Goal: Transaction & Acquisition: Purchase product/service

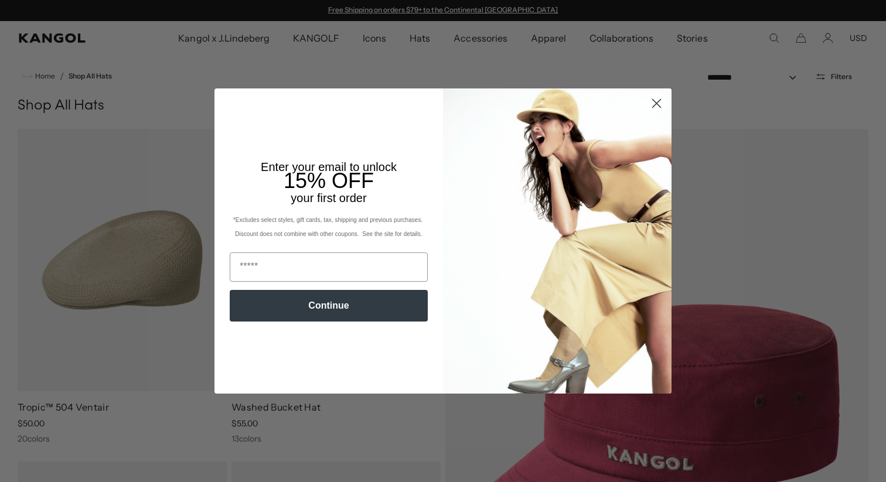
click at [651, 105] on circle "Close dialog" at bounding box center [656, 103] width 19 height 19
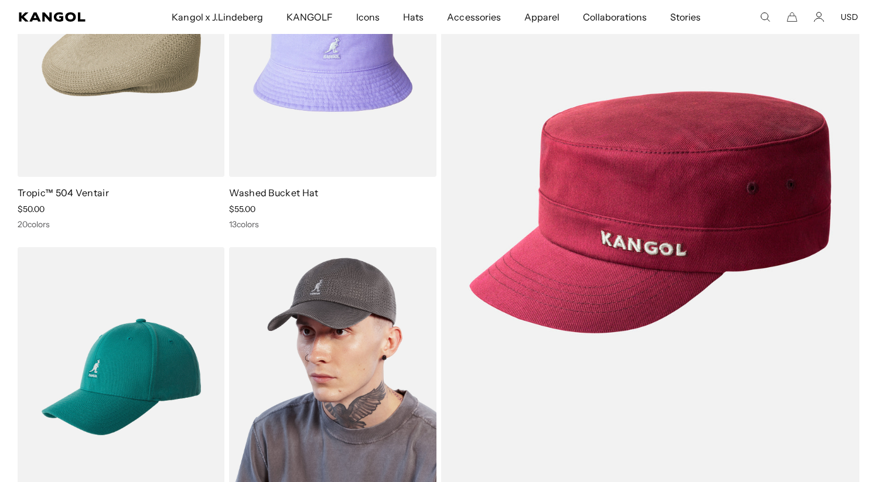
scroll to position [0, 241]
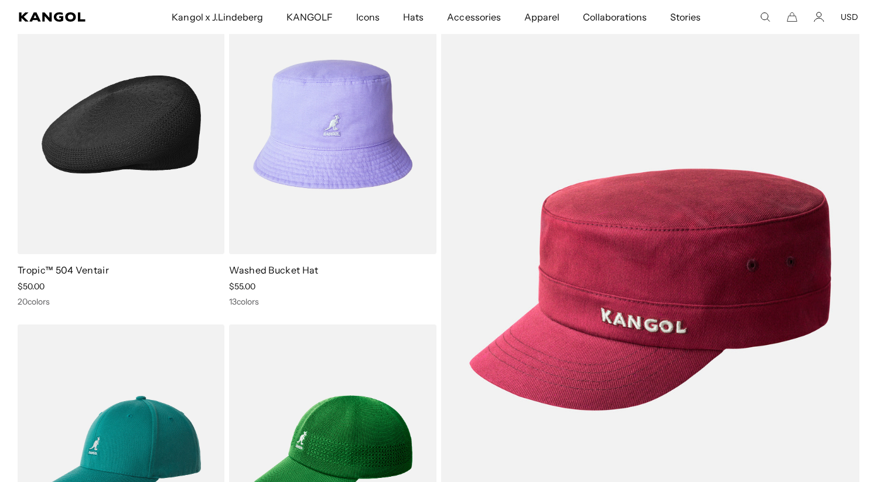
click at [147, 152] on img at bounding box center [121, 124] width 207 height 259
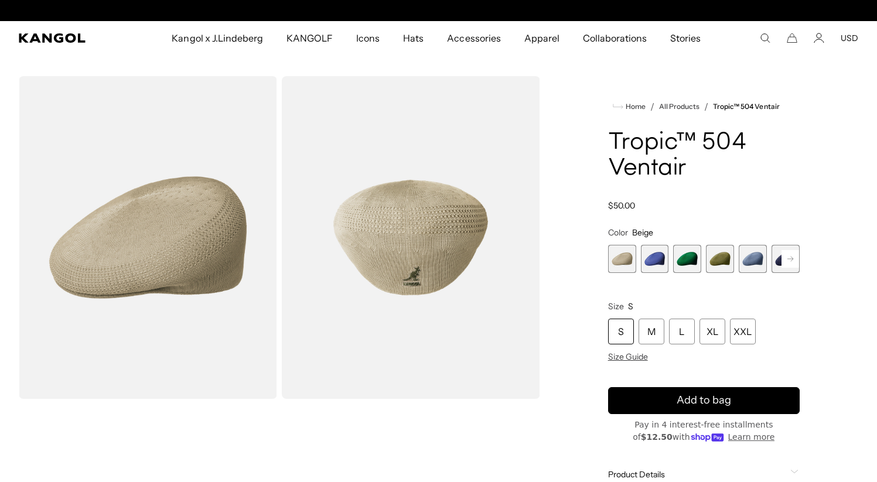
scroll to position [0, 241]
click at [658, 264] on span "2 of 22" at bounding box center [655, 259] width 28 height 28
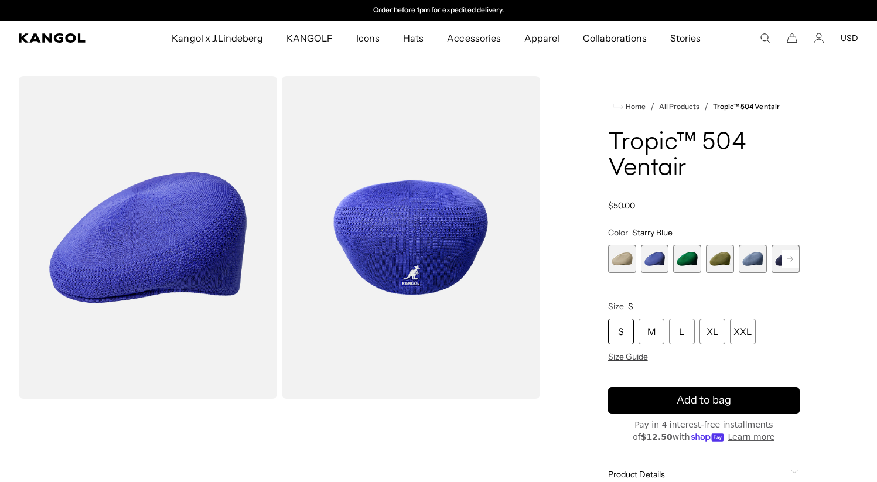
click at [753, 264] on span "5 of 22" at bounding box center [753, 259] width 28 height 28
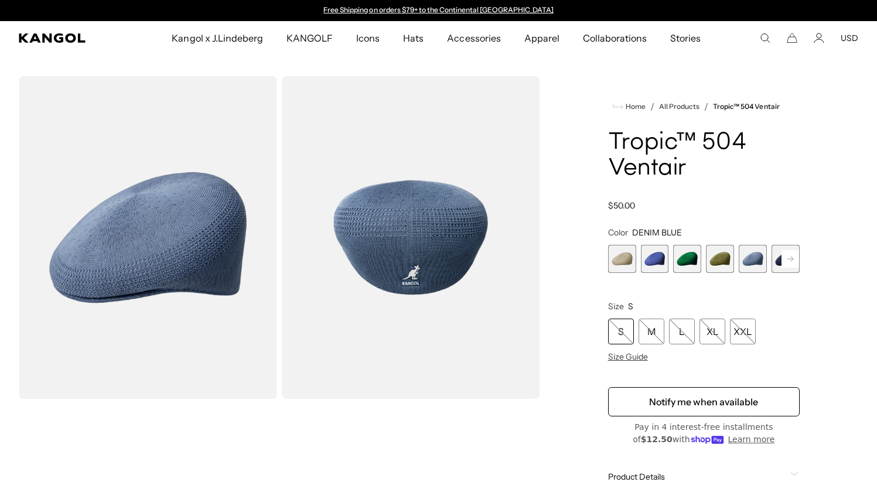
click at [790, 263] on rect at bounding box center [790, 259] width 18 height 18
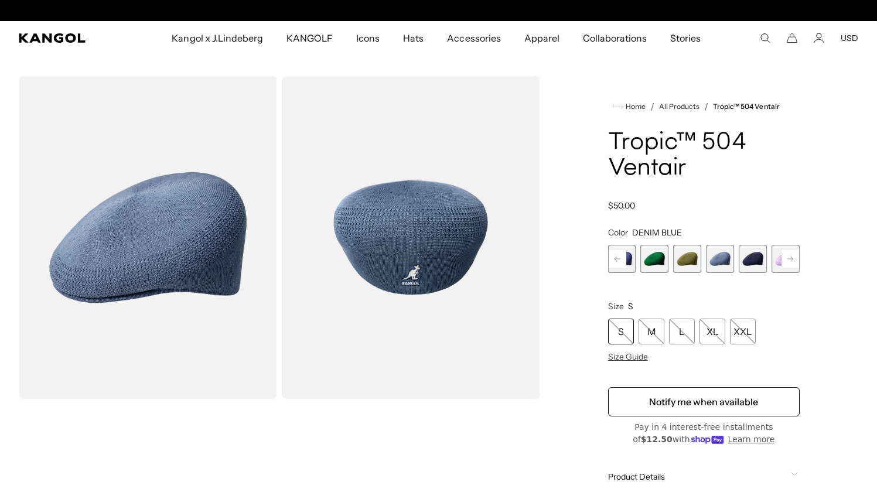
scroll to position [0, 241]
click at [754, 266] on span "6 of 22" at bounding box center [753, 259] width 28 height 28
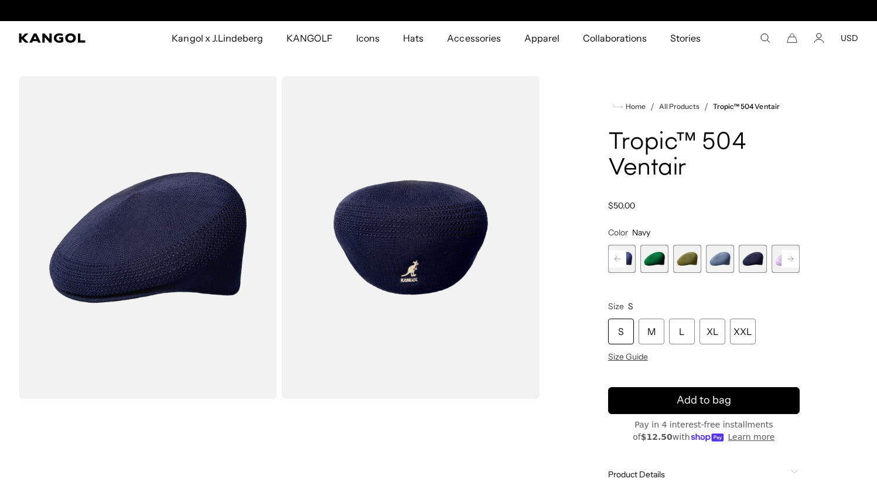
scroll to position [0, 241]
click at [791, 262] on rect at bounding box center [790, 259] width 18 height 18
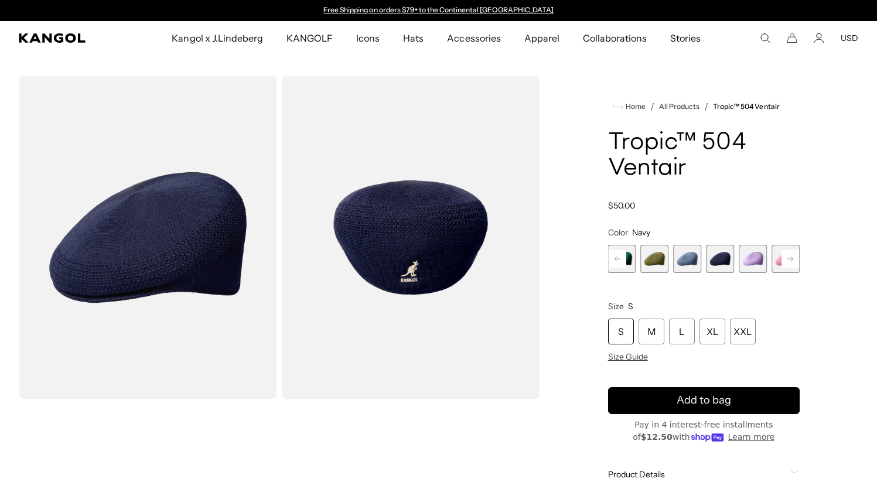
click at [787, 262] on rect at bounding box center [790, 259] width 18 height 18
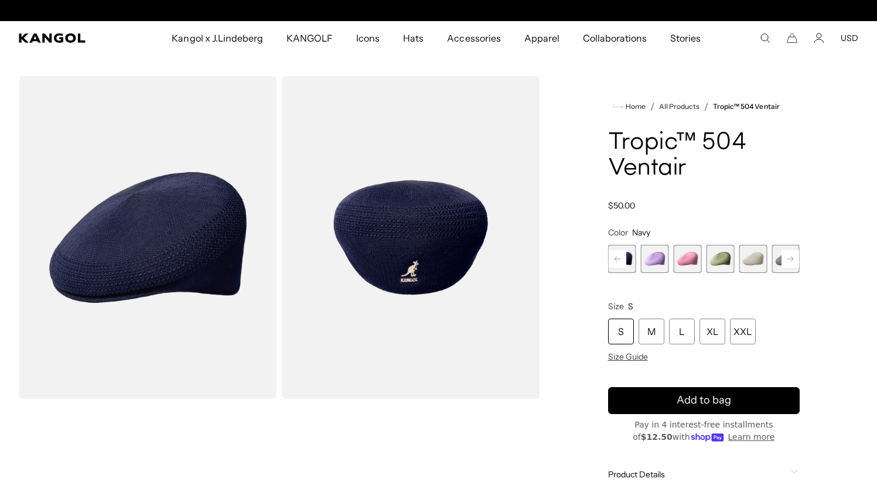
scroll to position [0, 241]
click at [722, 263] on span "9 of 22" at bounding box center [720, 259] width 28 height 28
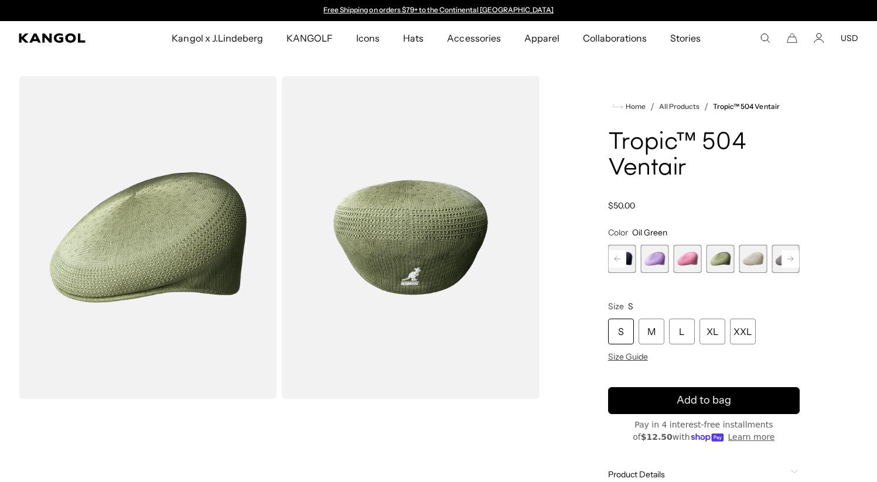
click at [760, 264] on span "10 of 22" at bounding box center [753, 259] width 28 height 28
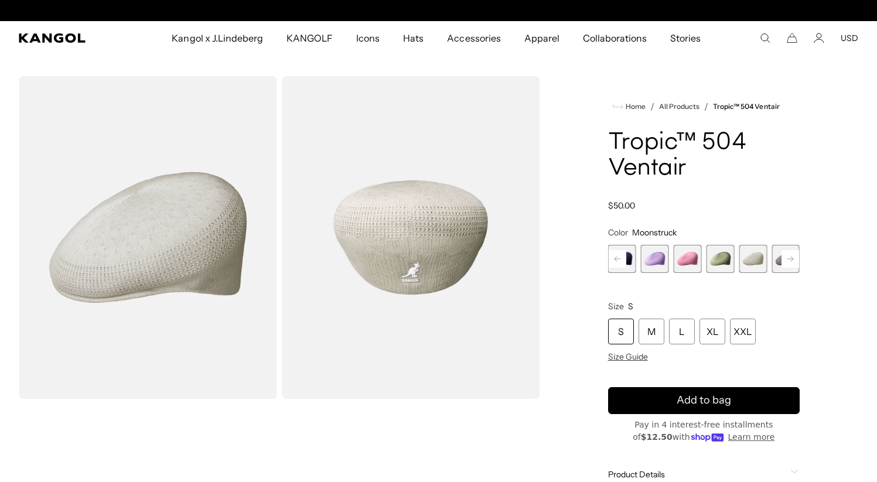
scroll to position [0, 241]
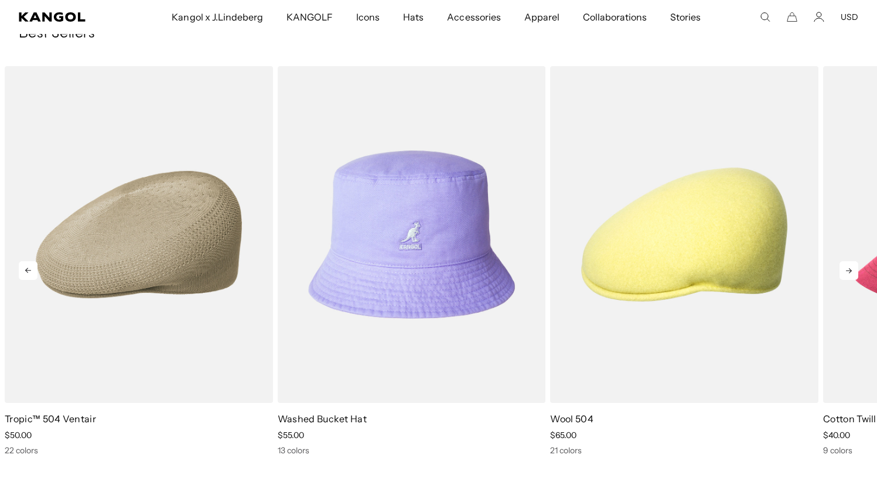
click at [846, 274] on icon at bounding box center [848, 270] width 19 height 19
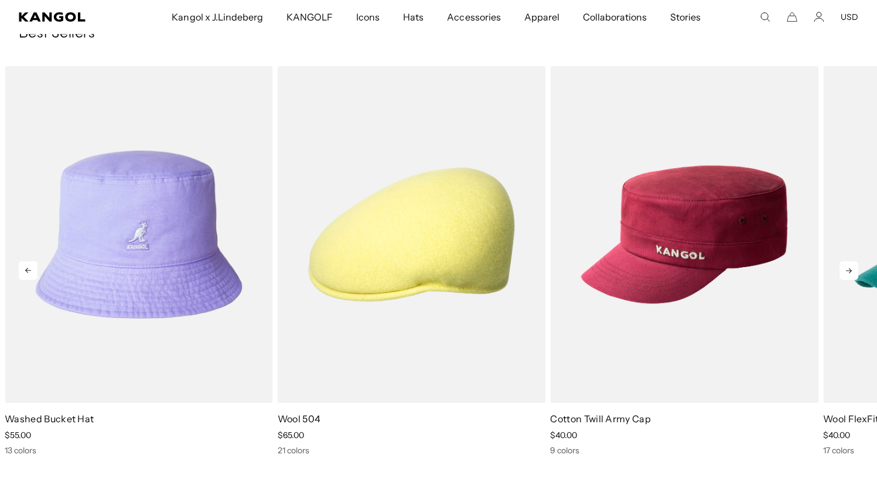
click at [846, 274] on icon at bounding box center [848, 270] width 19 height 19
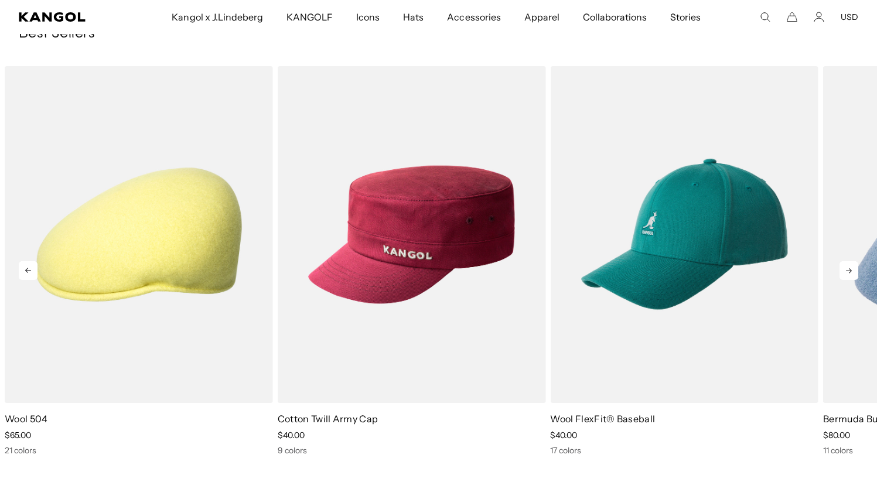
click at [846, 274] on icon at bounding box center [848, 270] width 19 height 19
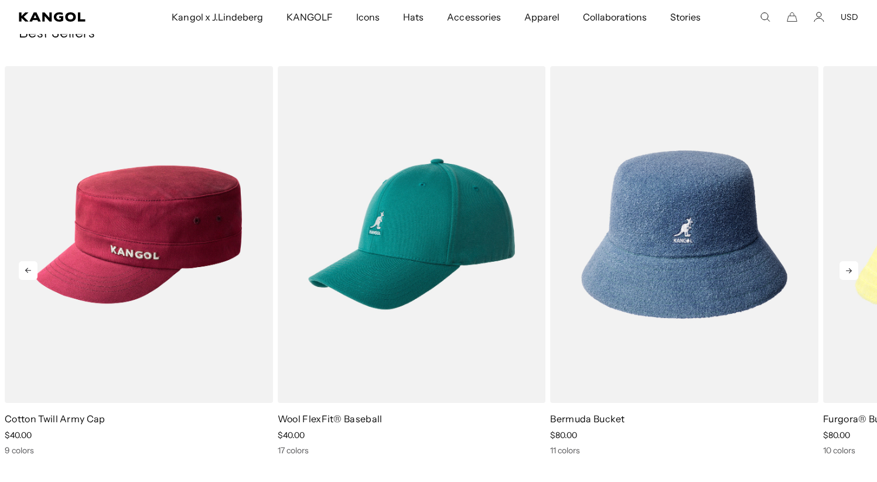
click at [846, 274] on icon at bounding box center [848, 270] width 19 height 19
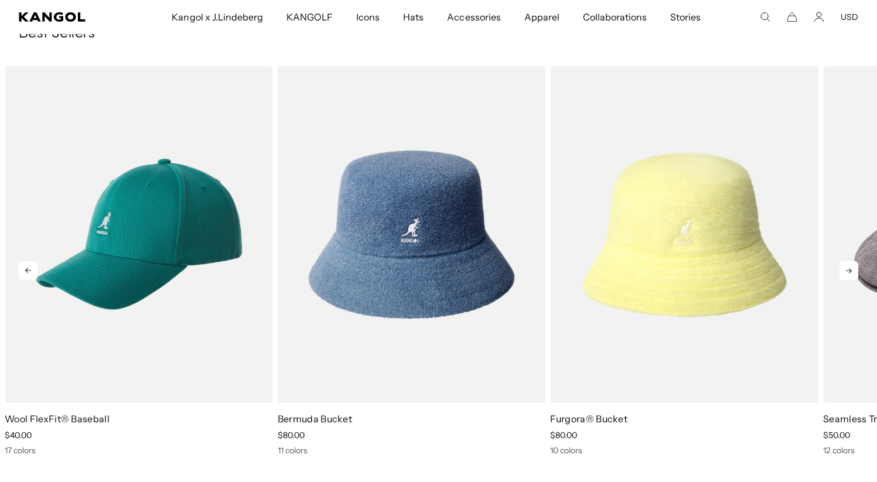
click at [846, 274] on icon at bounding box center [848, 270] width 19 height 19
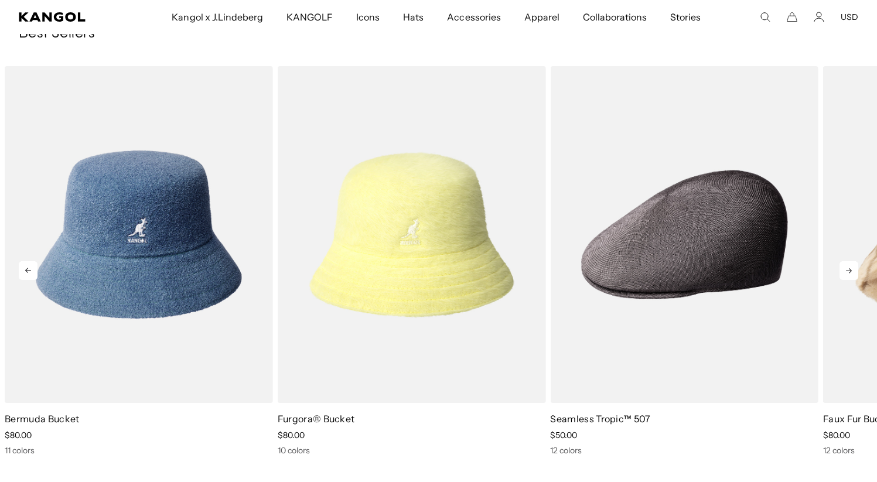
click at [846, 274] on icon at bounding box center [848, 270] width 19 height 19
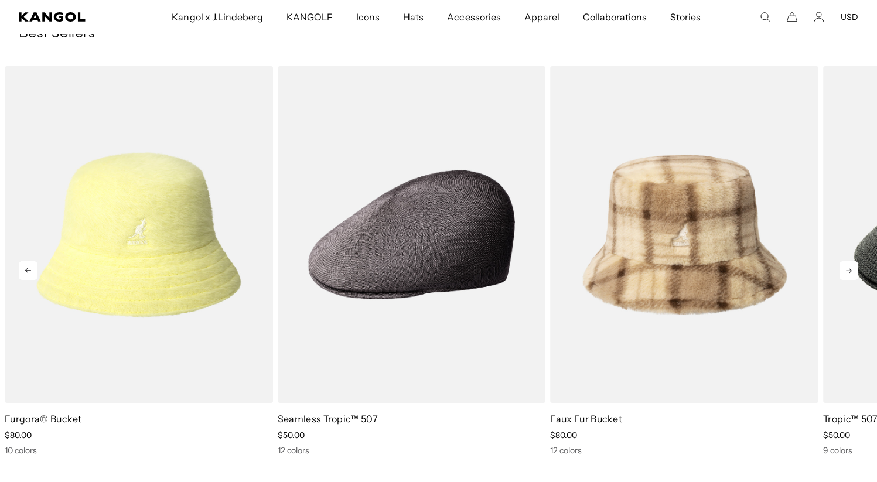
click at [846, 274] on icon at bounding box center [848, 270] width 19 height 19
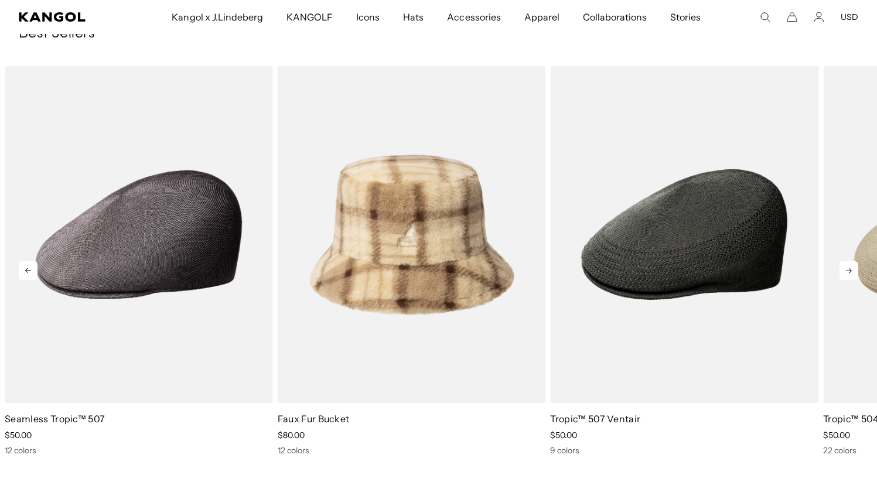
click at [846, 274] on icon at bounding box center [848, 270] width 19 height 19
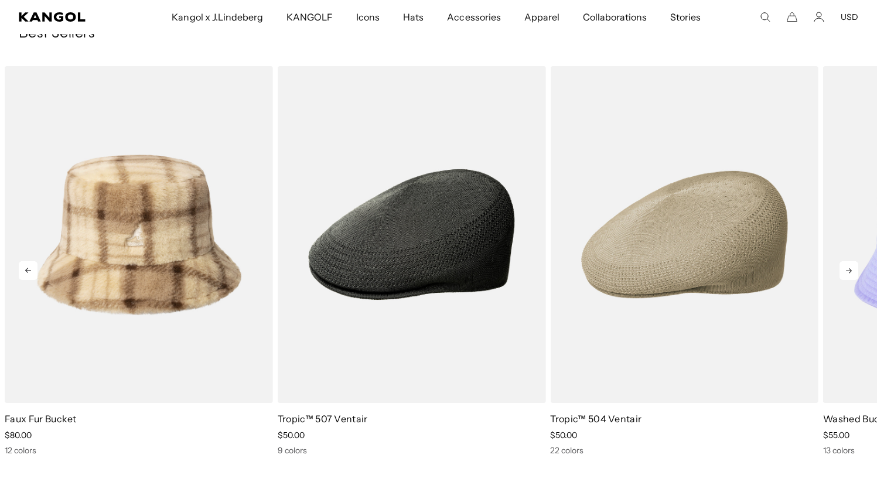
click at [846, 274] on icon at bounding box center [848, 270] width 19 height 19
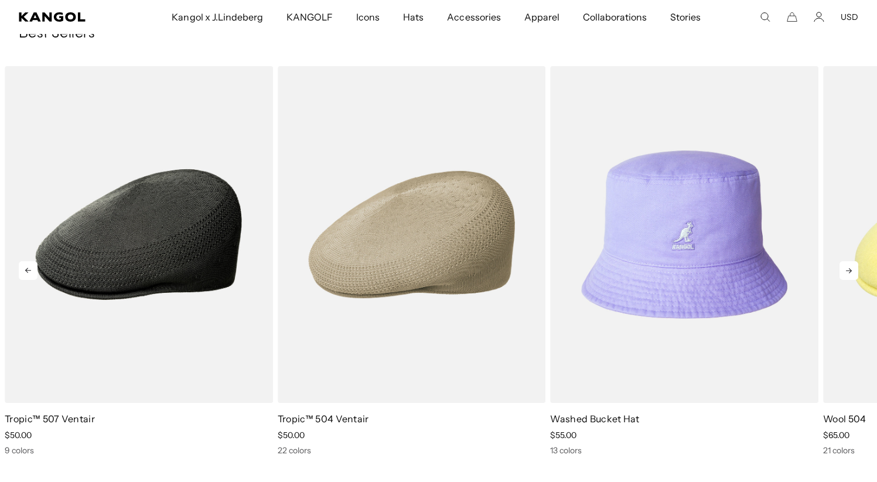
click at [846, 274] on icon at bounding box center [848, 270] width 19 height 19
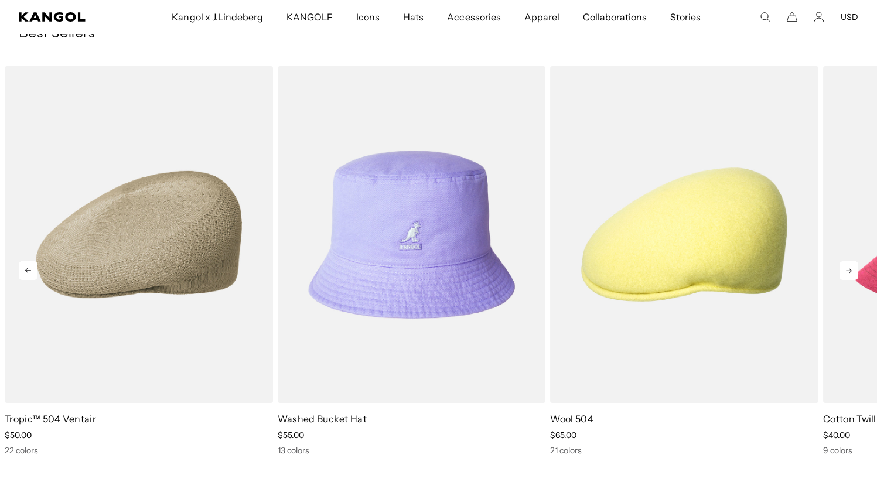
click at [846, 274] on icon at bounding box center [848, 270] width 19 height 19
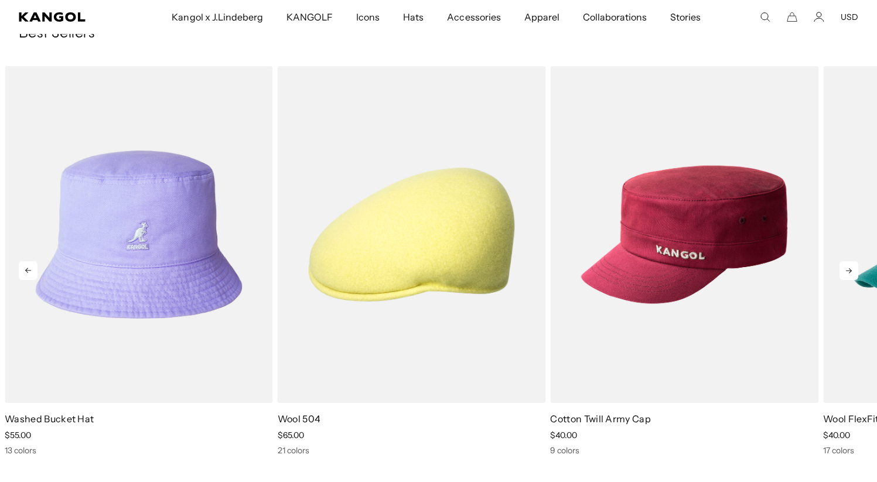
click at [846, 274] on icon at bounding box center [848, 270] width 19 height 19
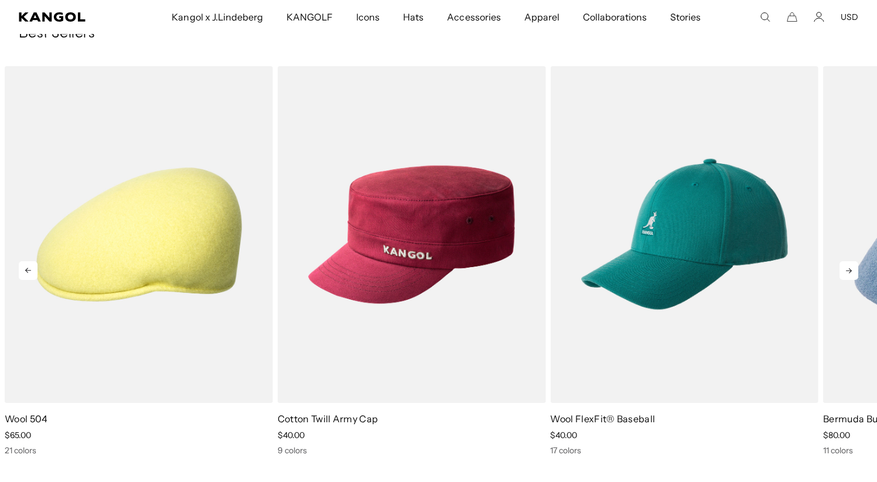
click at [846, 274] on icon at bounding box center [848, 270] width 19 height 19
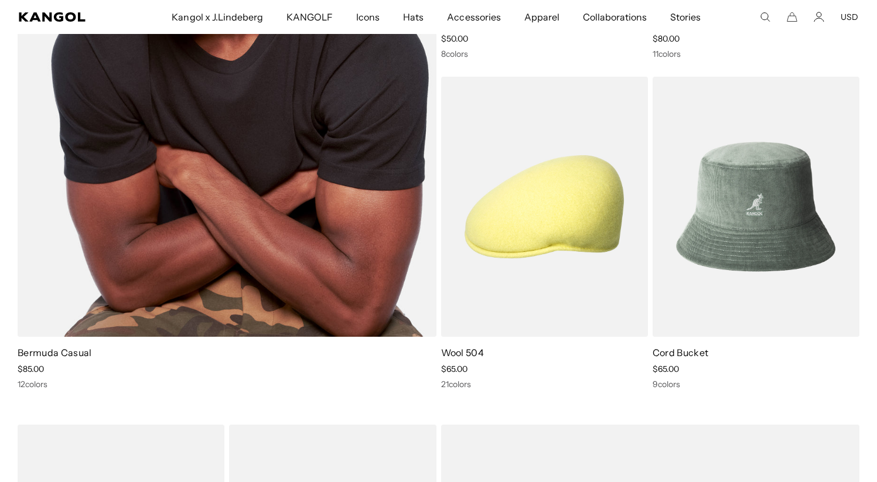
click at [35, 386] on div "12 colors" at bounding box center [227, 384] width 419 height 11
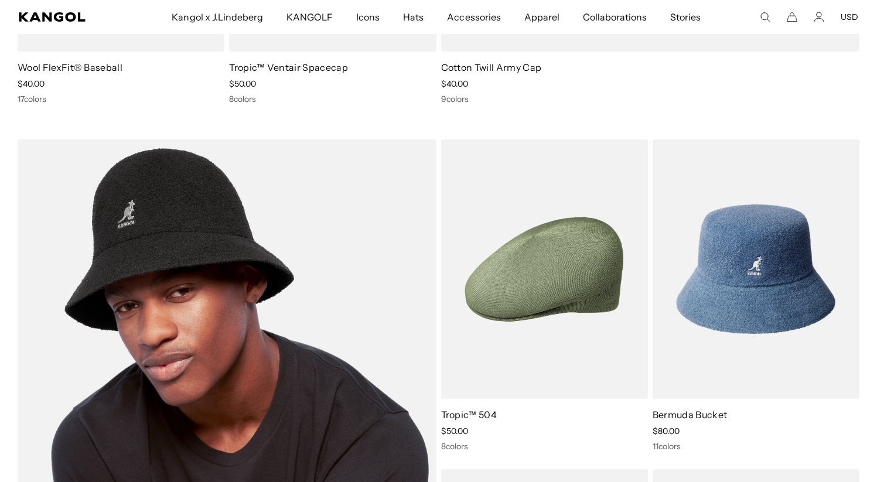
click at [161, 320] on img at bounding box center [227, 434] width 419 height 590
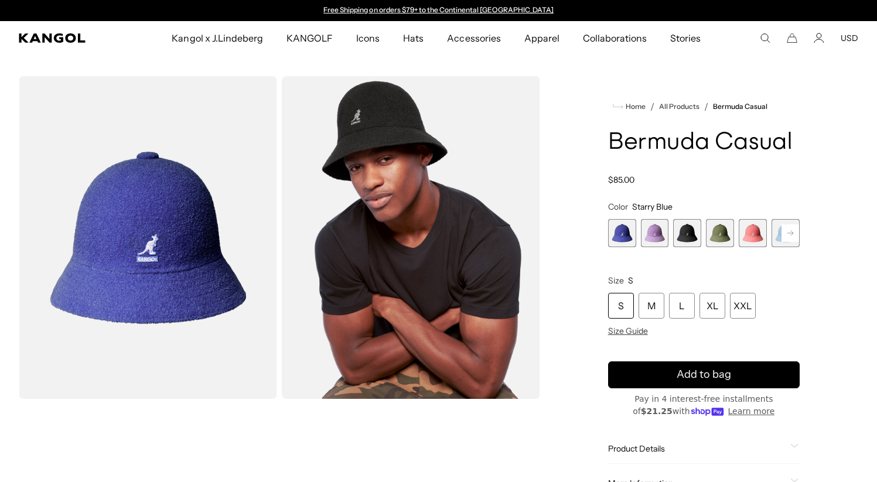
click at [615, 242] on span "1 of 12" at bounding box center [622, 233] width 28 height 28
click at [624, 238] on span "1 of 12" at bounding box center [622, 233] width 28 height 28
click at [658, 238] on span "2 of 12" at bounding box center [655, 233] width 28 height 28
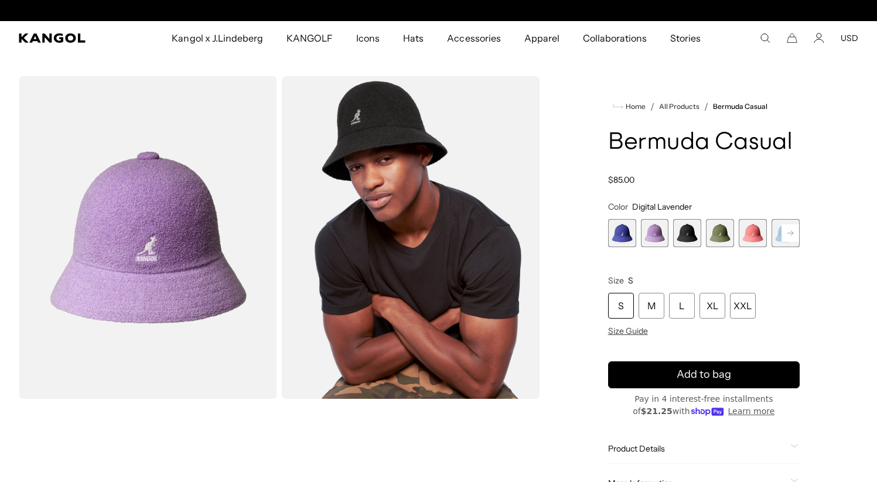
click at [626, 239] on span "1 of 12" at bounding box center [622, 233] width 28 height 28
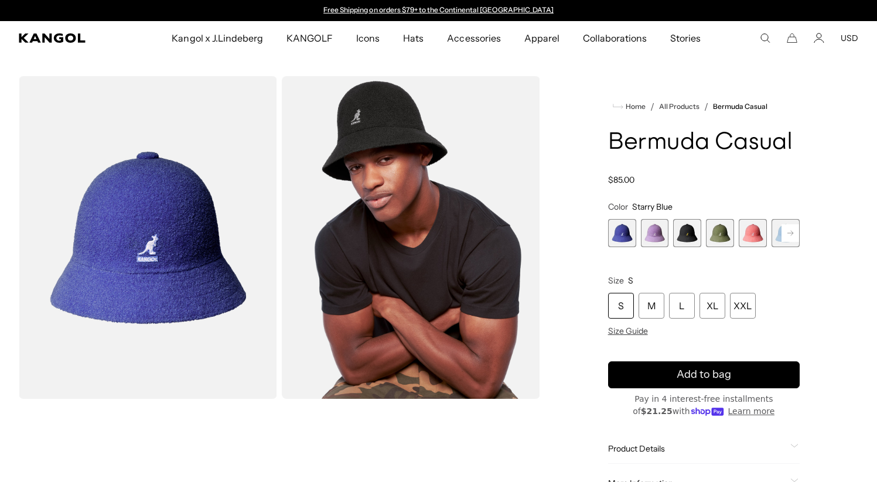
click at [686, 241] on span "3 of 12" at bounding box center [687, 233] width 28 height 28
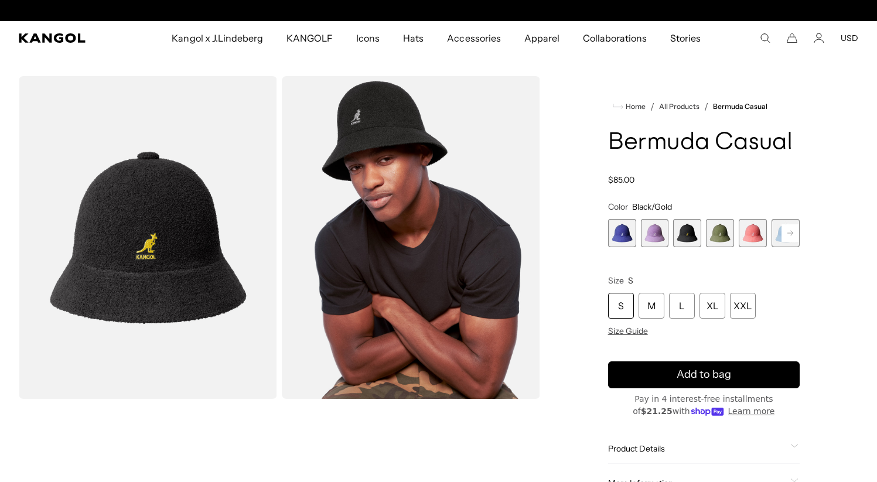
scroll to position [0, 241]
click at [720, 242] on span "4 of 12" at bounding box center [720, 233] width 28 height 28
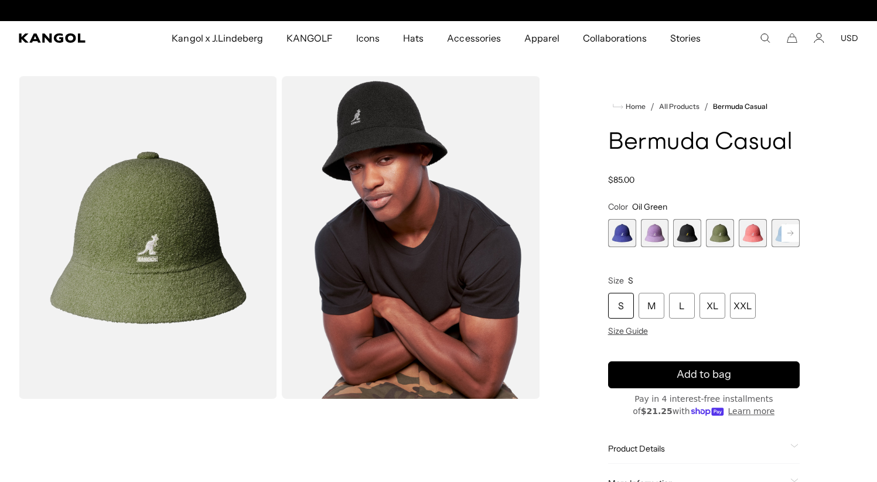
scroll to position [0, 241]
click at [755, 240] on span "5 of 12" at bounding box center [753, 233] width 28 height 28
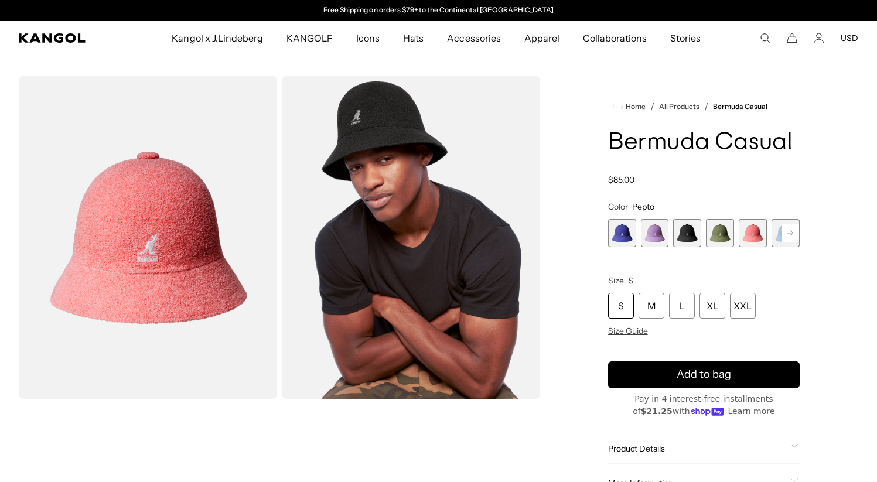
click at [780, 240] on span "6 of 12" at bounding box center [785, 233] width 28 height 28
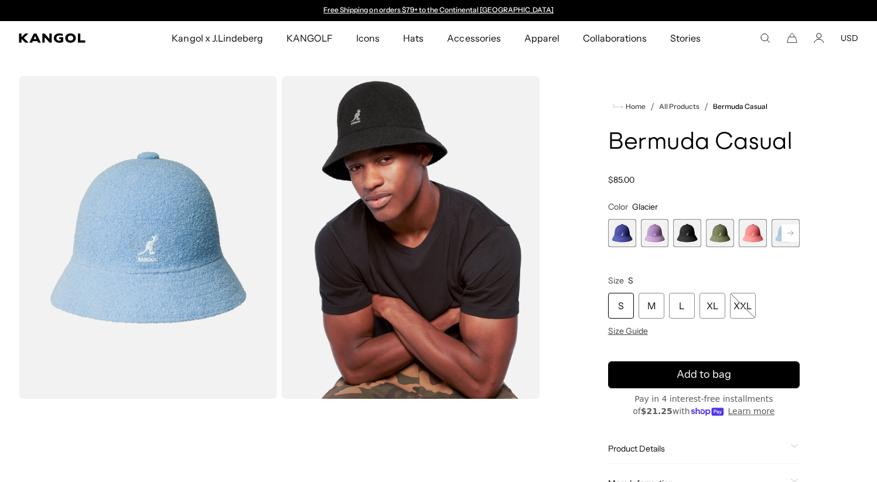
click at [791, 234] on rect at bounding box center [790, 233] width 18 height 18
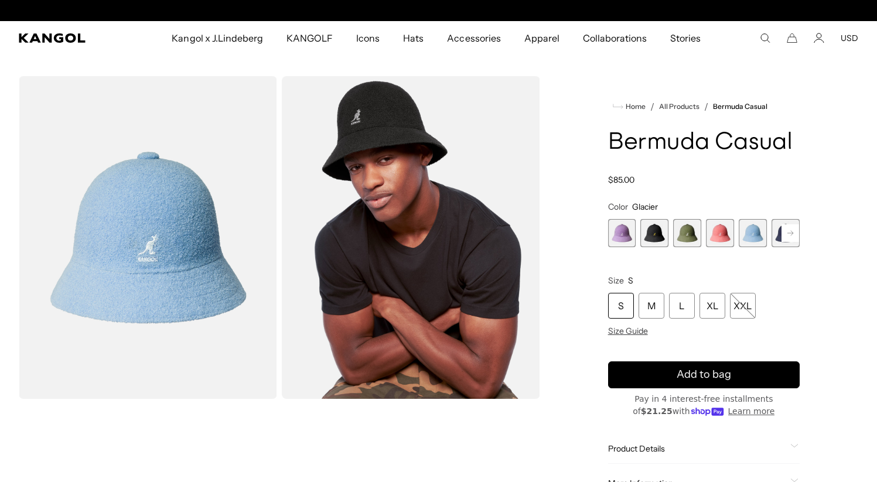
scroll to position [0, 241]
click at [791, 235] on rect at bounding box center [790, 233] width 18 height 18
click at [688, 240] on span "7 of 12" at bounding box center [687, 233] width 28 height 28
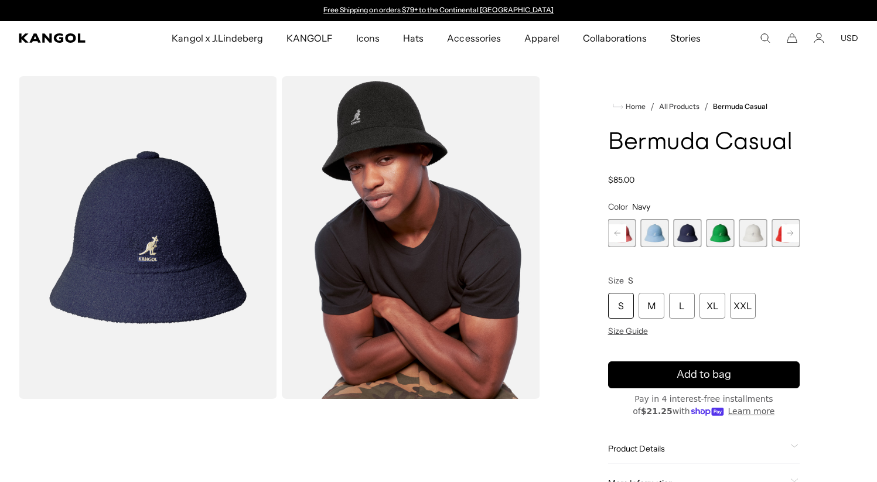
click at [721, 244] on span "8 of 12" at bounding box center [720, 233] width 28 height 28
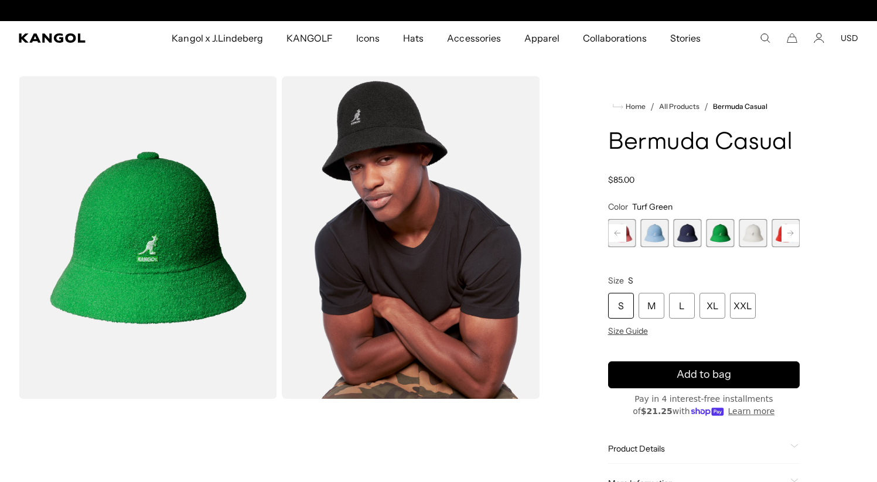
scroll to position [0, 241]
click at [751, 240] on span "9 of 12" at bounding box center [753, 233] width 28 height 28
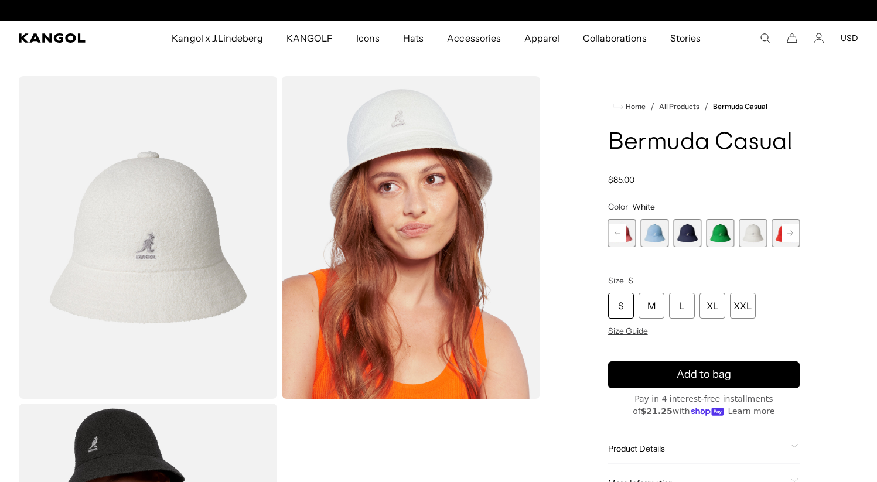
scroll to position [0, 241]
click at [778, 240] on span "10 of 12" at bounding box center [785, 233] width 28 height 28
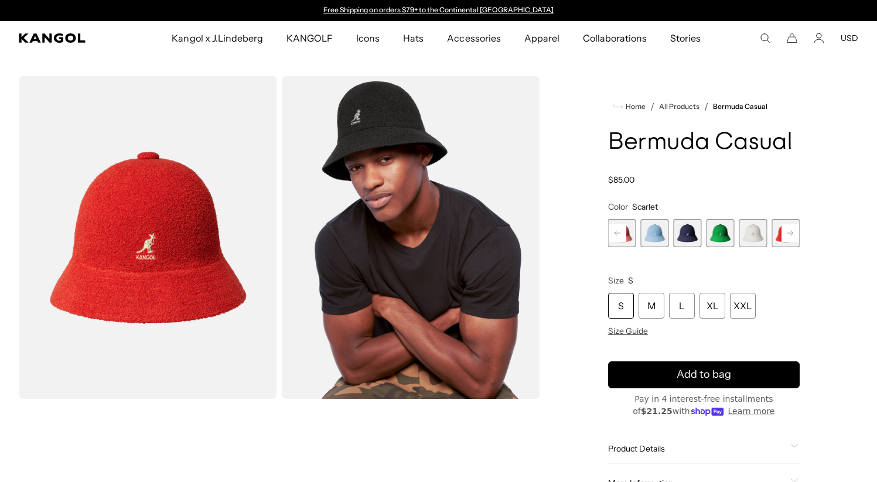
click at [788, 238] on rect at bounding box center [790, 233] width 18 height 18
click at [754, 240] on span "11 of 12" at bounding box center [753, 233] width 28 height 28
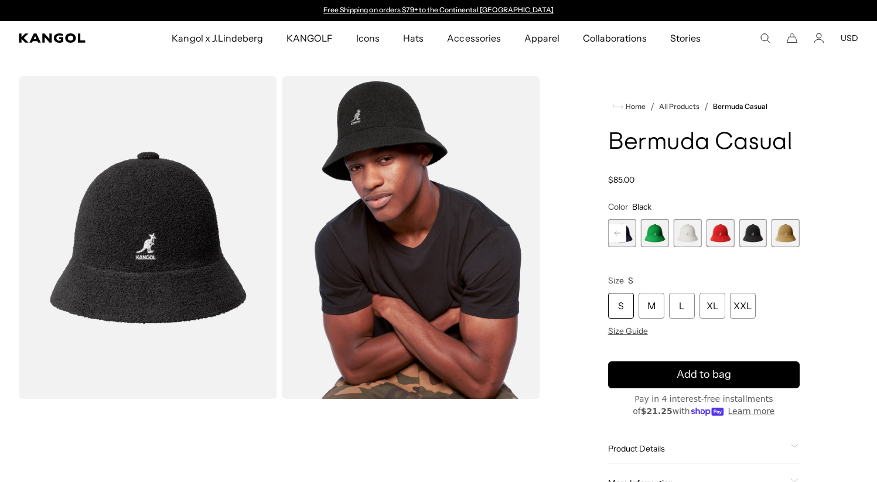
click at [781, 238] on span "12 of 12" at bounding box center [785, 233] width 28 height 28
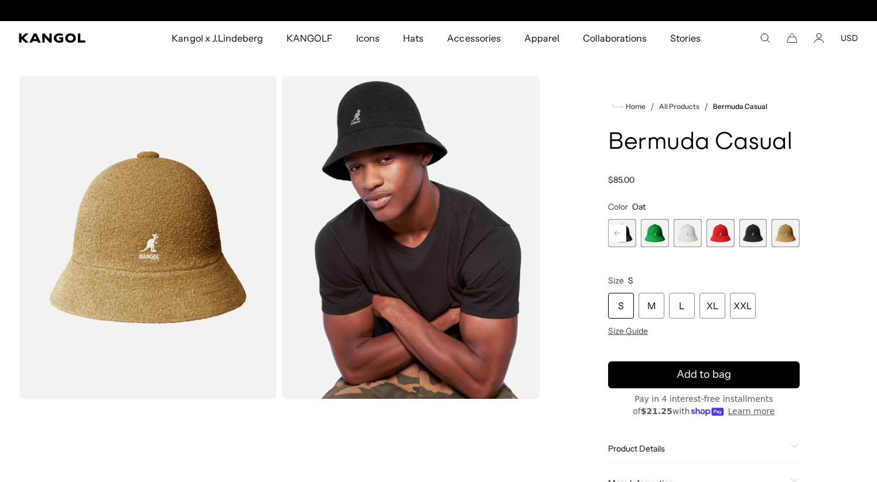
scroll to position [0, 241]
click at [756, 241] on span "11 of 12" at bounding box center [753, 233] width 28 height 28
